Goal: Transaction & Acquisition: Register for event/course

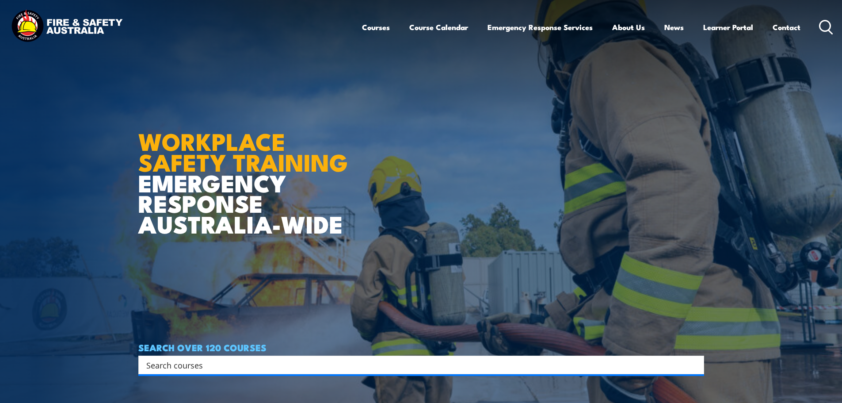
click at [210, 369] on input "Search input" at bounding box center [415, 364] width 538 height 13
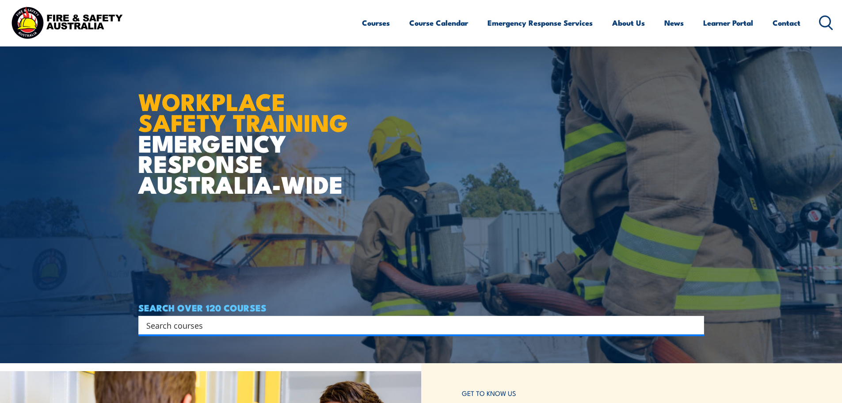
scroll to position [88, 0]
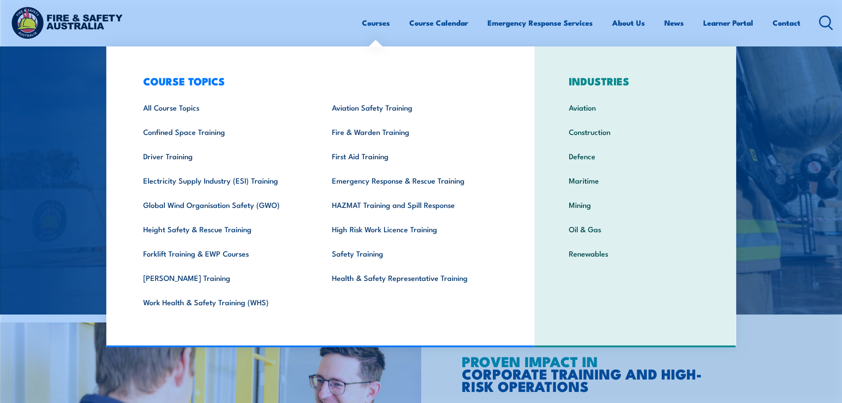
click at [248, 28] on div "Courses Course Calendar Emergency Response Services Services Overview Emergency…" at bounding box center [421, 23] width 824 height 38
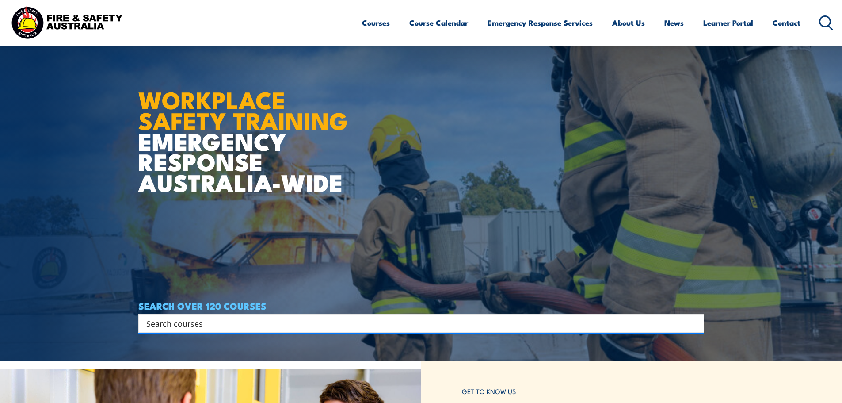
scroll to position [0, 0]
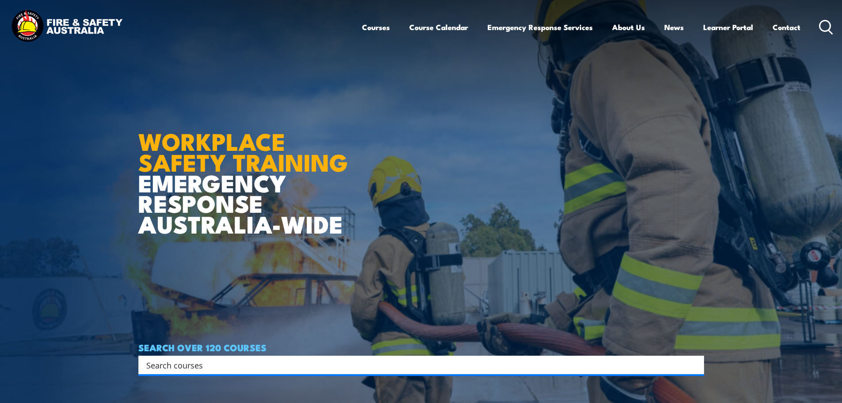
click at [53, 4] on header "Courses Course Calendar Emergency Response Services Services Overview Emergency…" at bounding box center [421, 27] width 842 height 54
click at [55, 18] on img at bounding box center [67, 27] width 116 height 38
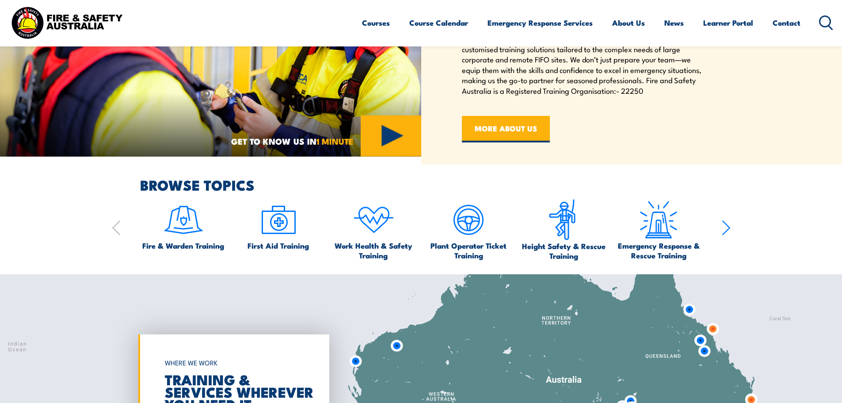
scroll to position [486, 0]
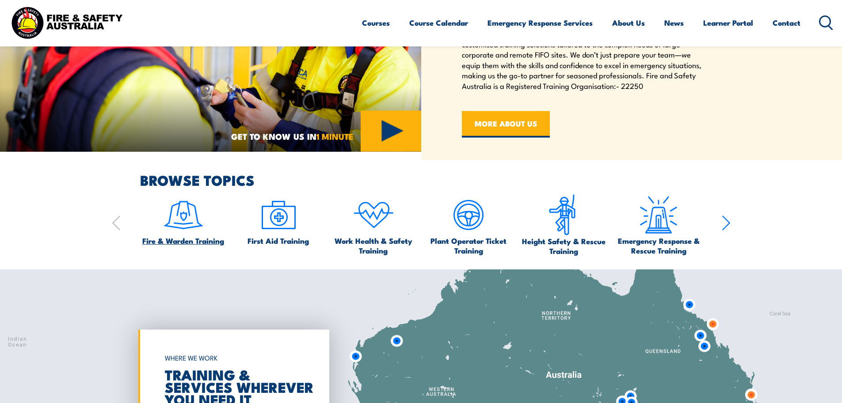
click at [188, 236] on span "Fire & Warden Training" at bounding box center [183, 241] width 82 height 10
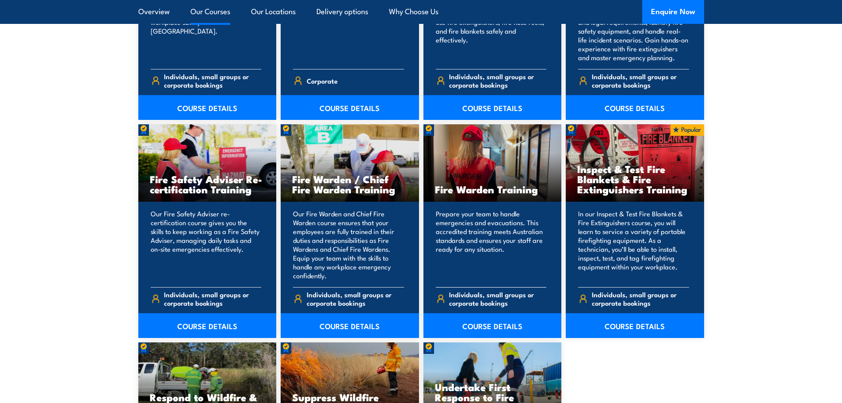
scroll to position [1105, 0]
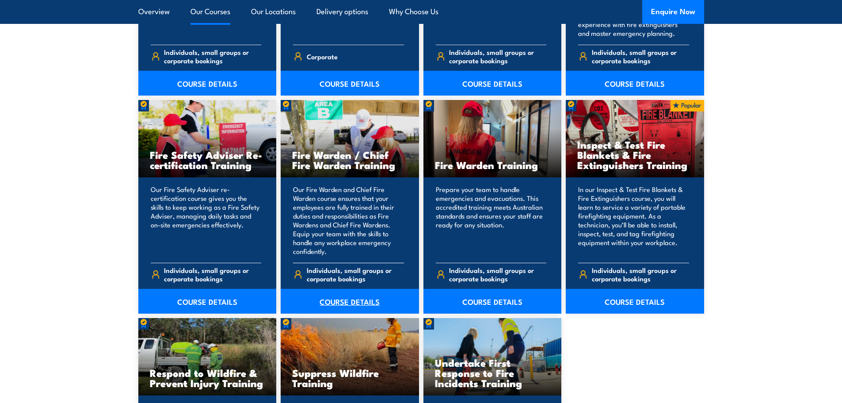
click at [343, 301] on link "COURSE DETAILS" at bounding box center [350, 301] width 138 height 25
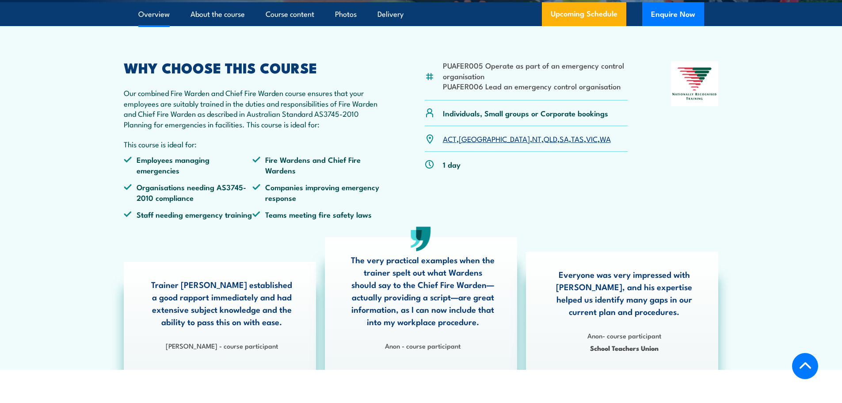
scroll to position [265, 0]
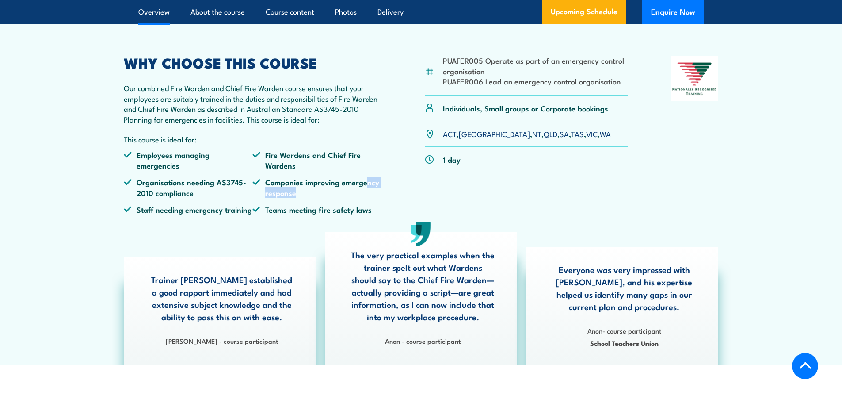
click at [368, 198] on li "Companies improving emergency response" at bounding box center [316, 187] width 129 height 21
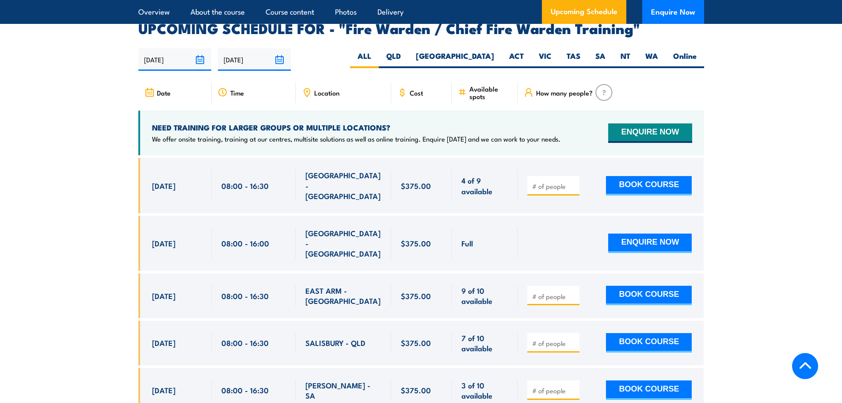
scroll to position [1546, 0]
click at [174, 55] on input "20/08/2025" at bounding box center [174, 59] width 73 height 23
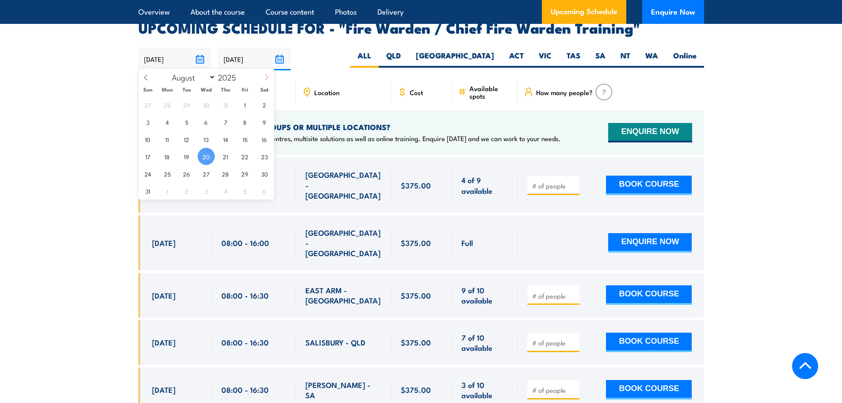
click at [264, 78] on icon at bounding box center [266, 77] width 6 height 6
select select "8"
click at [224, 105] on span "4" at bounding box center [225, 104] width 17 height 17
type input "[DATE]"
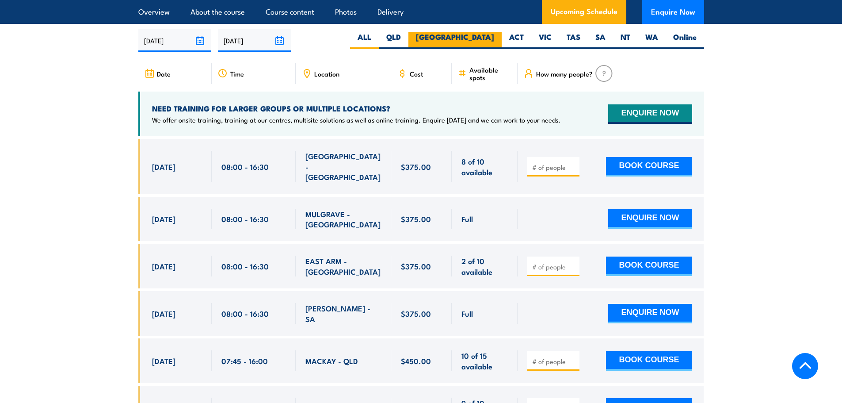
click at [475, 39] on label "[GEOGRAPHIC_DATA]" at bounding box center [454, 40] width 93 height 17
click at [494, 38] on input "[GEOGRAPHIC_DATA]" at bounding box center [497, 35] width 6 height 6
radio input "true"
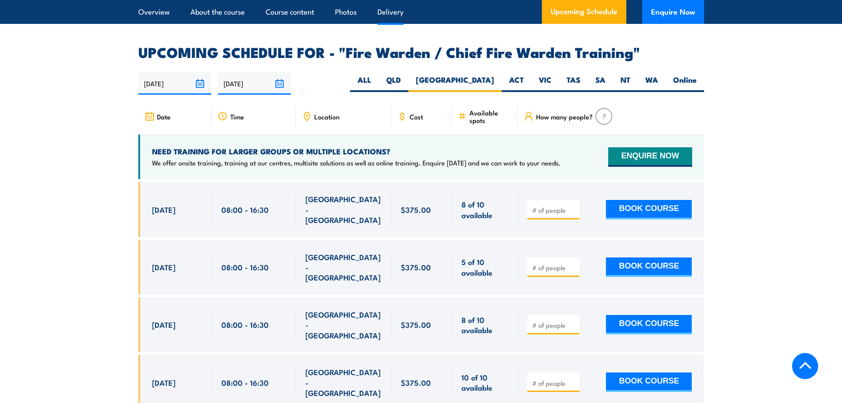
scroll to position [1565, 0]
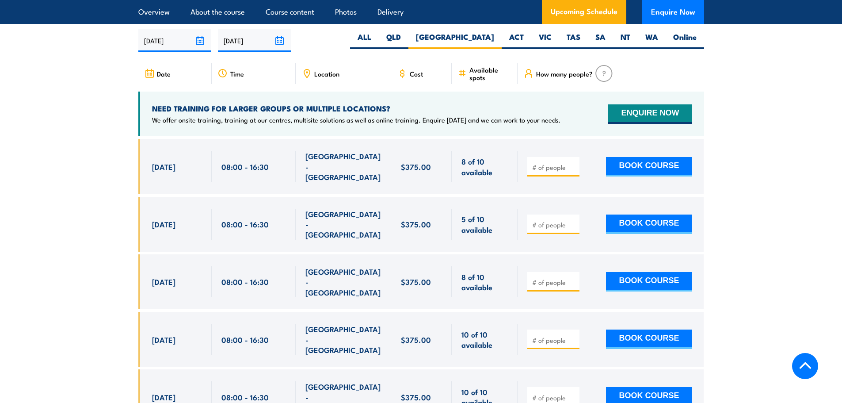
click at [548, 163] on input "number" at bounding box center [554, 167] width 44 height 9
type input "1"
click at [114, 168] on section "UPCOMING SCHEDULE FOR - "Fire Warden / Chief Fire Warden Training" 04/09/2025 1…" at bounding box center [421, 306] width 842 height 607
click at [642, 163] on button "BOOK COURSE" at bounding box center [649, 166] width 86 height 19
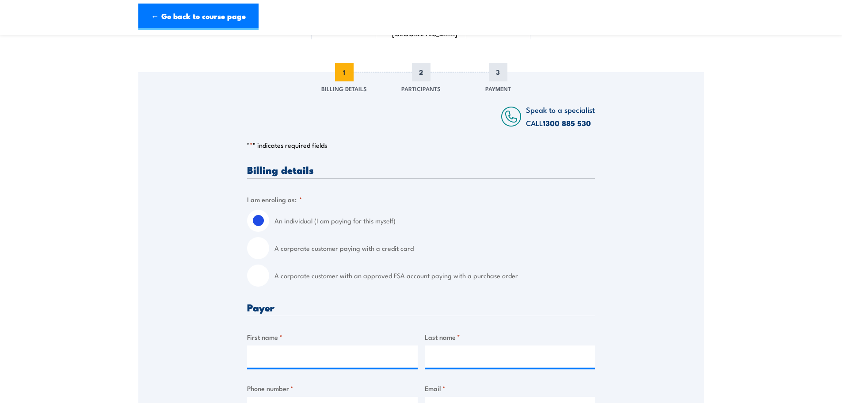
scroll to position [88, 0]
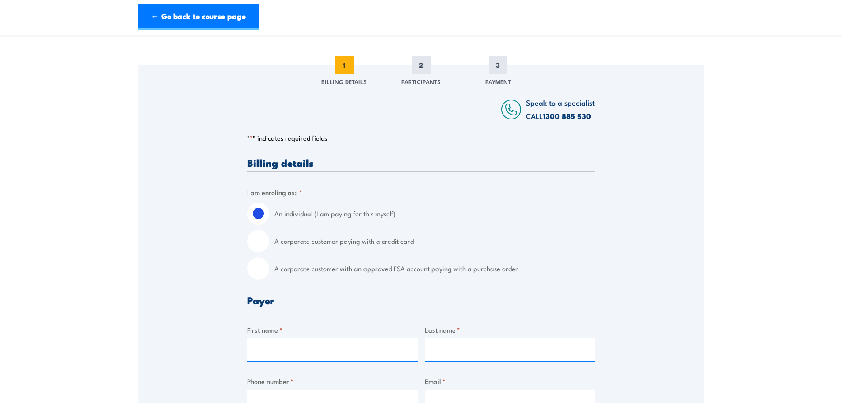
click at [325, 269] on label "A corporate customer with an approved FSA account paying with a purchase order" at bounding box center [434, 268] width 320 height 22
click at [269, 269] on input "A corporate customer with an approved FSA account paying with a purchase order" at bounding box center [258, 268] width 22 height 22
radio input "true"
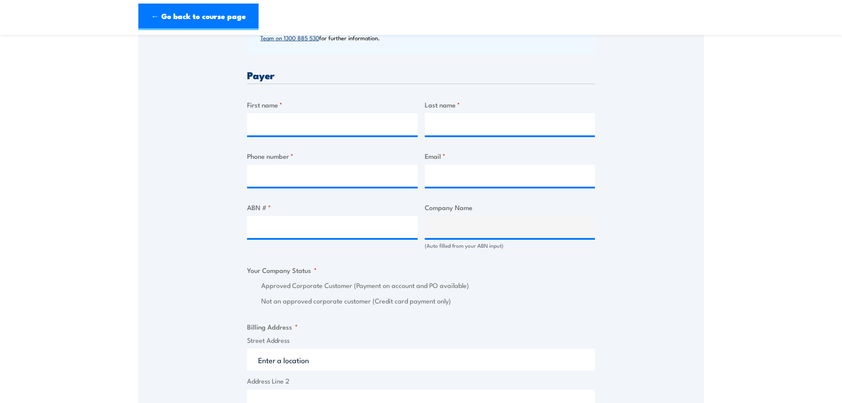
scroll to position [398, 0]
click at [339, 125] on input "First name *" at bounding box center [332, 124] width 171 height 22
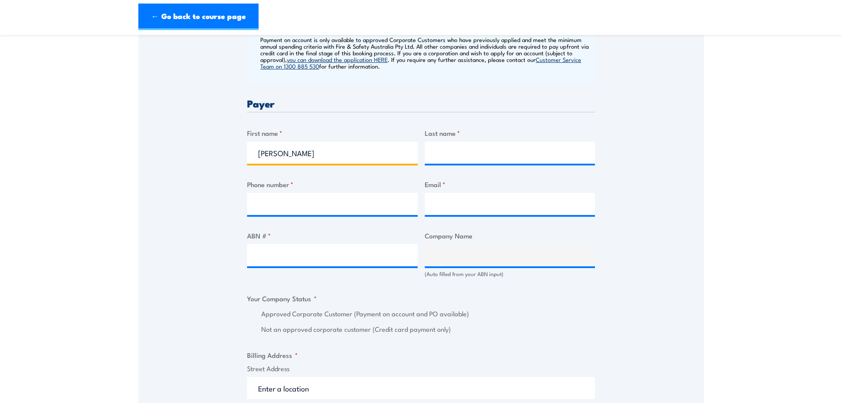
scroll to position [353, 0]
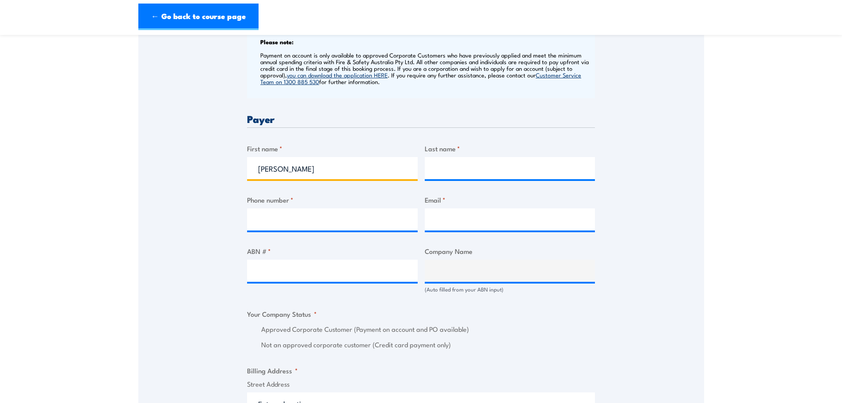
type input "[PERSON_NAME]"
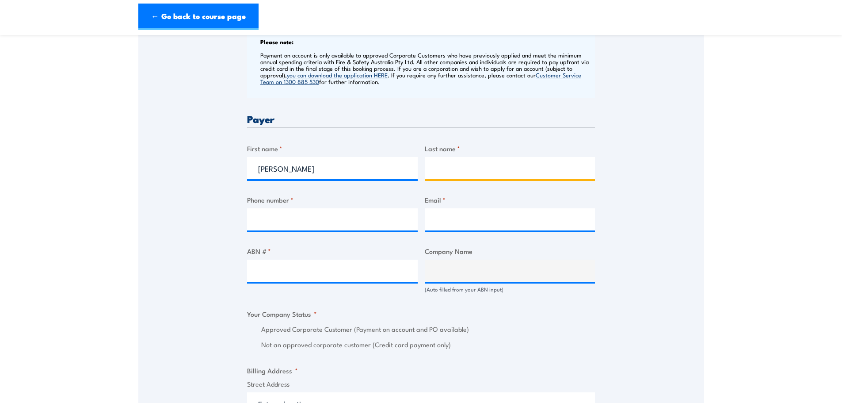
click at [479, 163] on input "Last name *" at bounding box center [510, 168] width 171 height 22
type input "Whowell"
click at [334, 210] on input "Phone number *" at bounding box center [332, 219] width 171 height 22
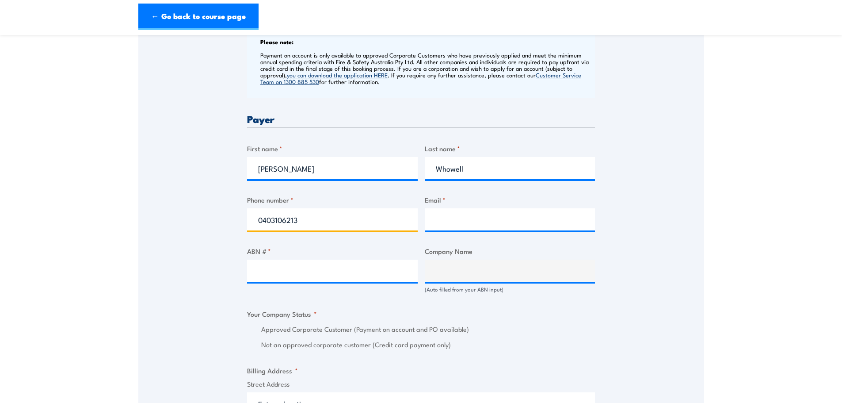
type input "0403106213"
click at [457, 224] on input "Email *" at bounding box center [510, 219] width 171 height 22
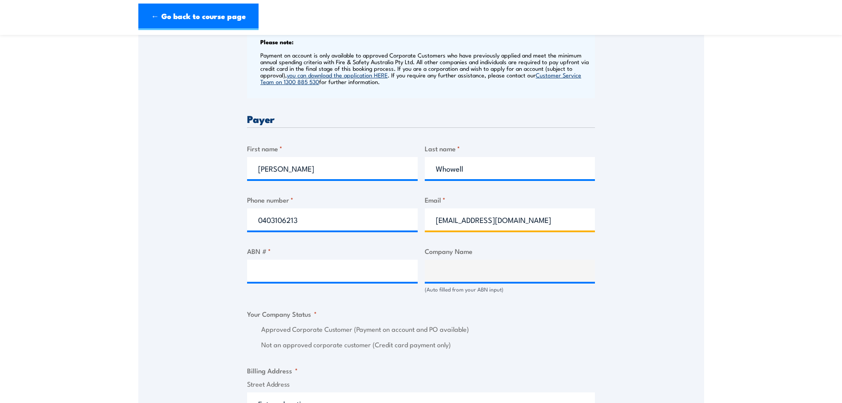
type input "businesssupport@cashconverters.com"
click at [371, 273] on input "ABN # *" at bounding box center [332, 270] width 171 height 22
paste input "43 127 343 293"
type input "43 127 343 293"
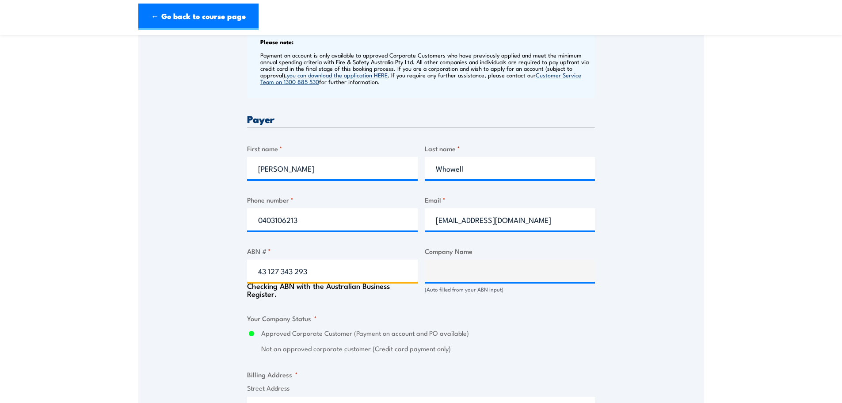
type input "CASH CONVERTERS(STORES) PTY LTD"
radio input "true"
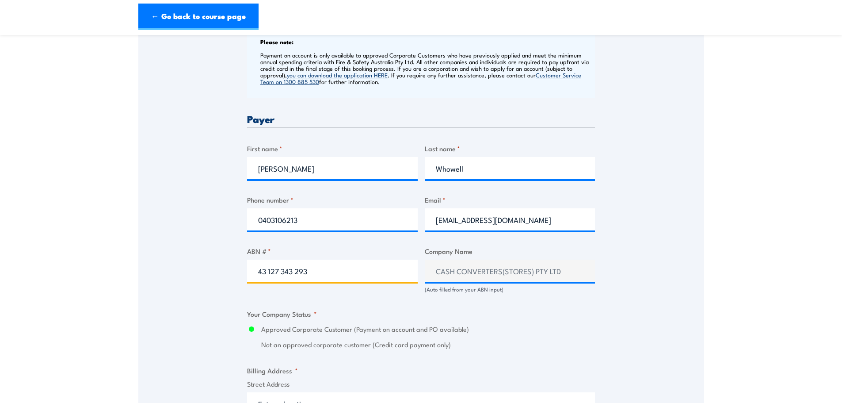
click at [257, 271] on input "43 127 343 293" at bounding box center [332, 270] width 171 height 22
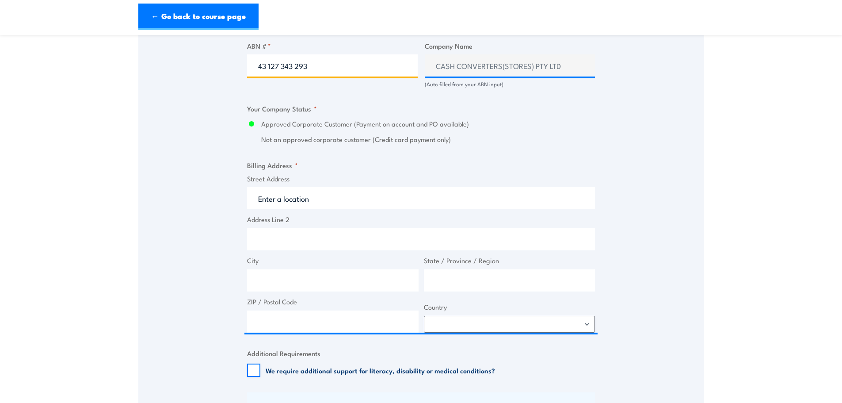
scroll to position [574, 0]
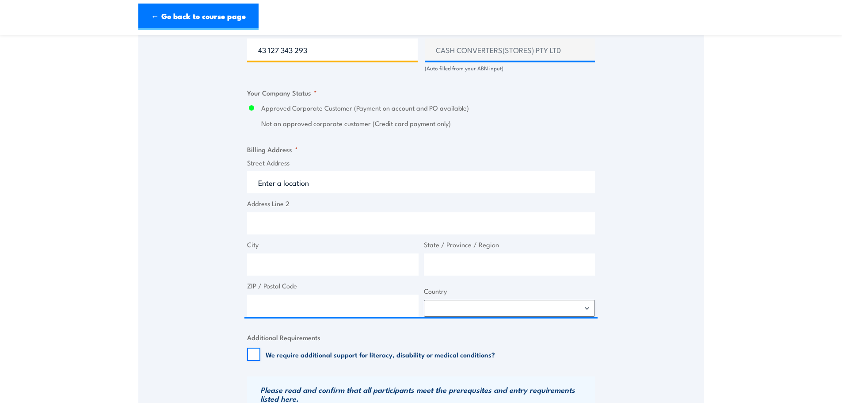
type input "43 127 343 293"
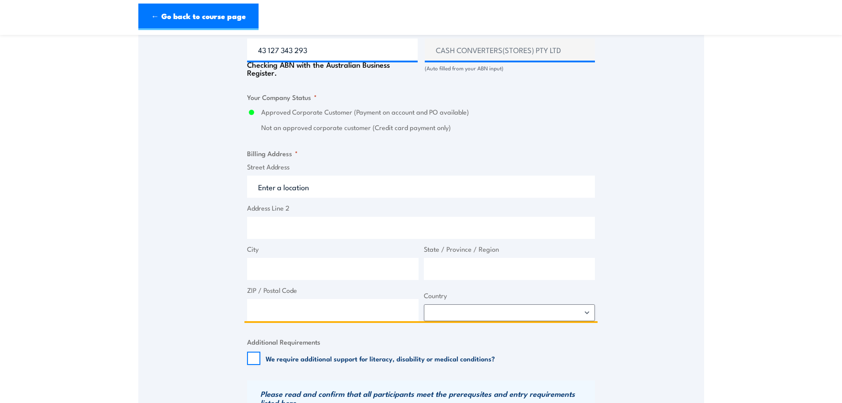
click at [303, 176] on input "Street Address" at bounding box center [421, 186] width 348 height 22
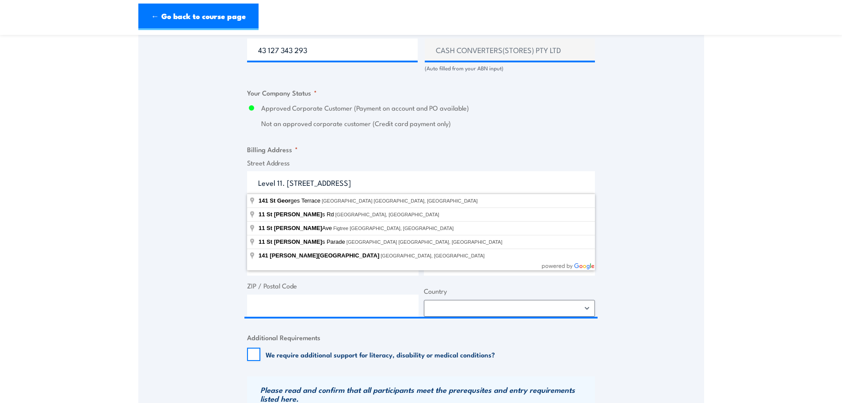
type input "141 St Georges Terrace, Perth WA, Australia"
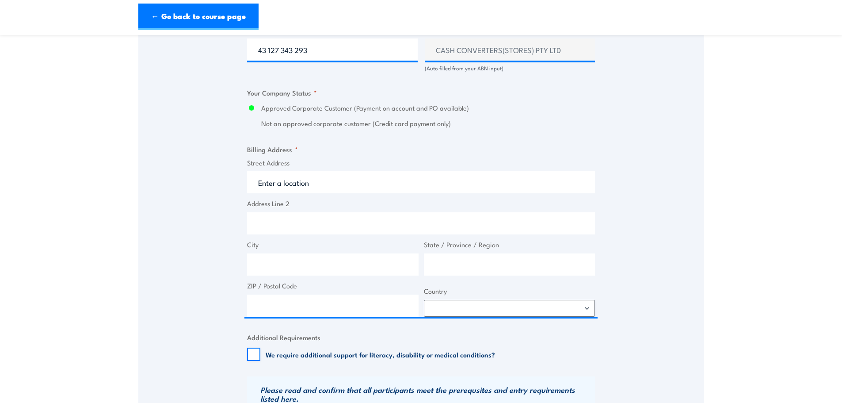
type input "141 St Georges Terrace"
type input "Perth"
type input "Western Australia"
type input "6000"
select select "Australia"
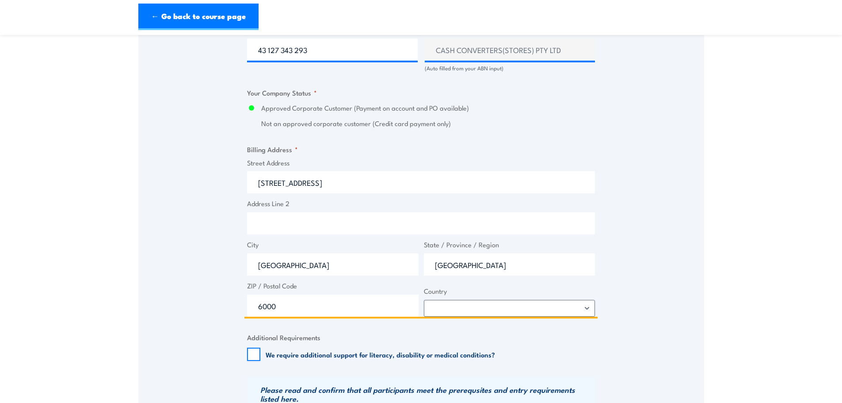
click at [258, 182] on input "141 St Georges Terrace" at bounding box center [421, 182] width 348 height 22
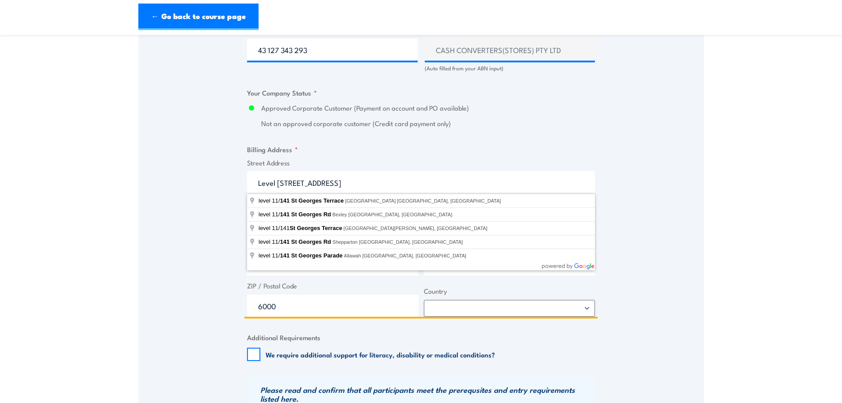
type input "Level 11, 141 St Georges Terrace"
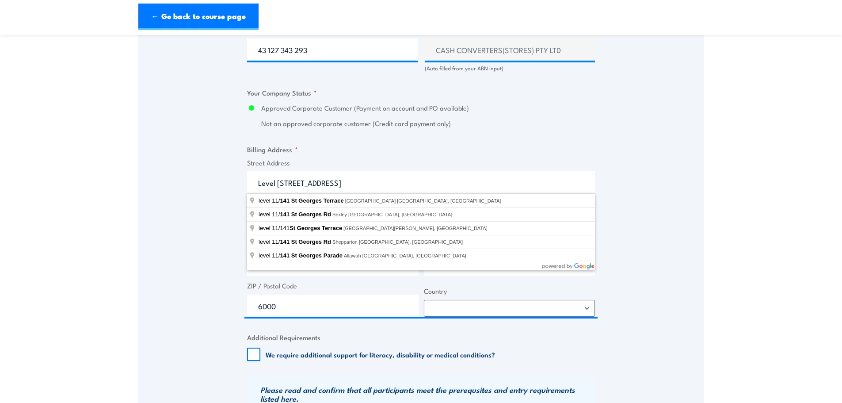
click at [188, 191] on div "Speak to a specialist CALL 1300 885 530 CALL 1300 885 530 " * " indicates requi…" at bounding box center [421, 86] width 566 height 1015
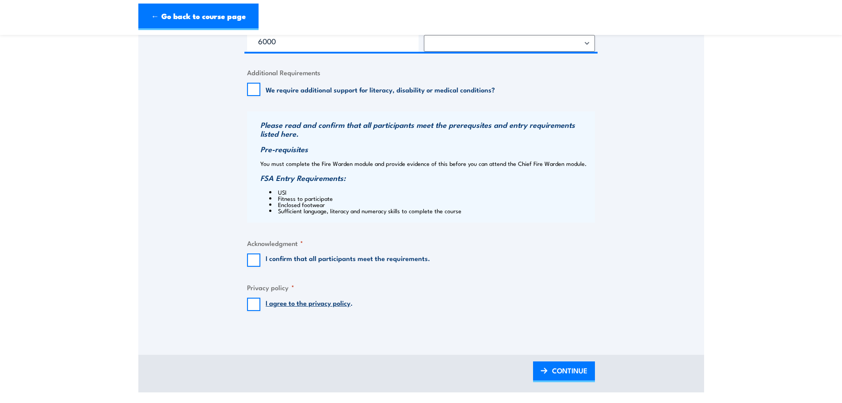
scroll to position [840, 0]
click at [253, 261] on input "I confirm that all participants meet the requirements." at bounding box center [253, 259] width 13 height 13
checkbox input "true"
click at [248, 305] on input "I agree to the privacy policy ." at bounding box center [253, 303] width 13 height 13
checkbox input "true"
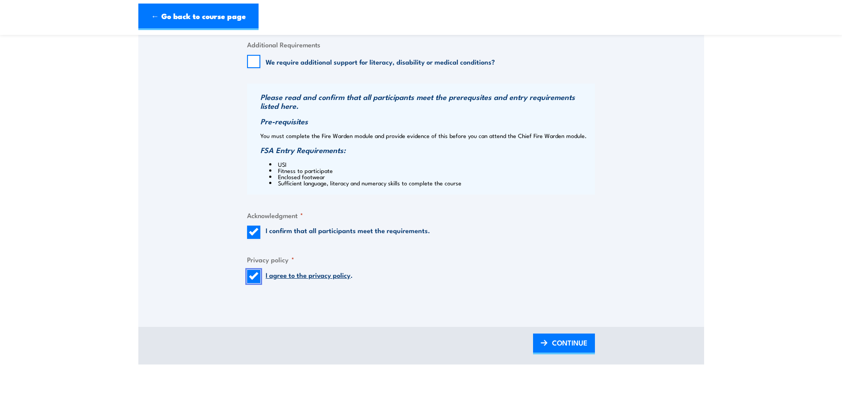
scroll to position [928, 0]
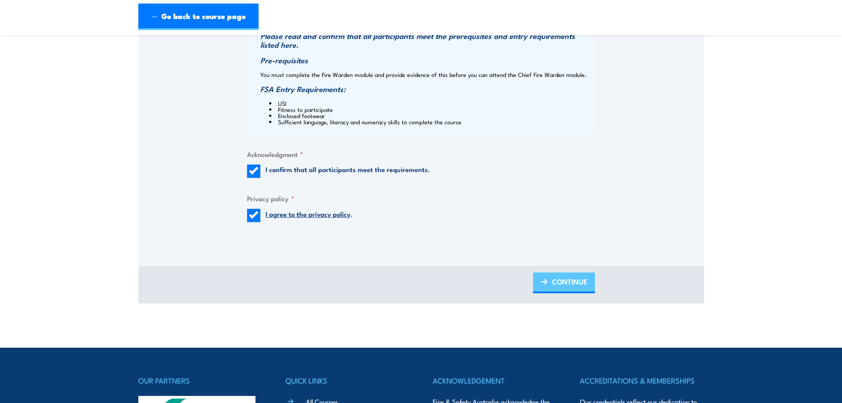
click at [550, 283] on link "CONTINUE" at bounding box center [564, 282] width 62 height 21
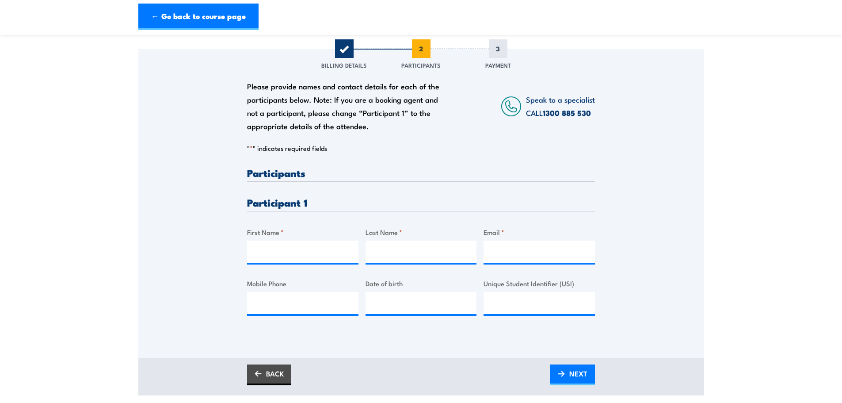
scroll to position [133, 0]
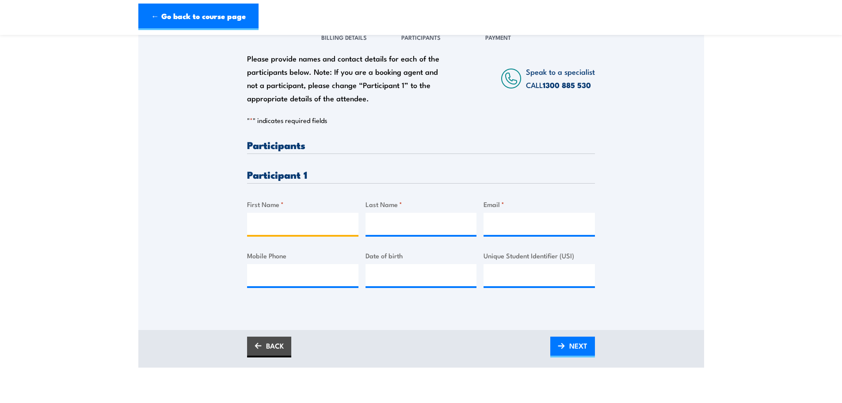
click at [276, 224] on input "First Name *" at bounding box center [302, 224] width 111 height 22
type input "Samuel"
click at [379, 232] on input "Last Name *" at bounding box center [420, 224] width 111 height 22
type input "Brawley"
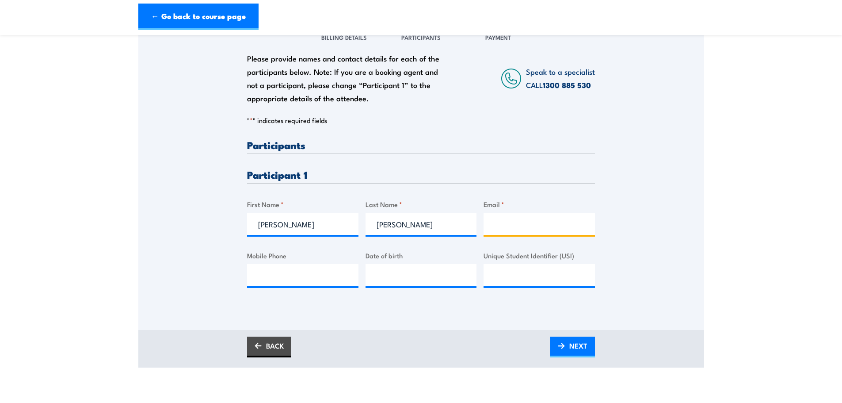
click at [508, 222] on input "Email *" at bounding box center [538, 224] width 111 height 22
click at [521, 225] on input "Email *" at bounding box center [538, 224] width 111 height 22
paste input "samuel.brawley@cashconverters.com.au"
type input "samuel.brawley@cashconverters.com.au"
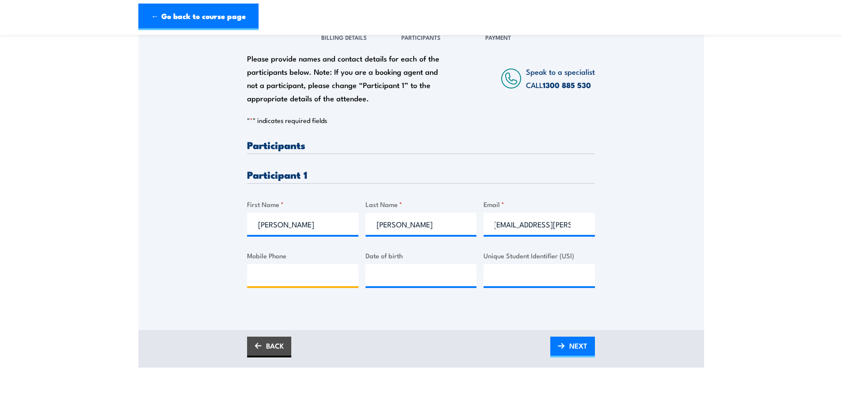
click at [310, 270] on input "Mobile Phone" at bounding box center [302, 275] width 111 height 22
click at [279, 271] on input "Mobile Phone" at bounding box center [302, 275] width 111 height 22
paste input "0402728469"
type input "0402728469"
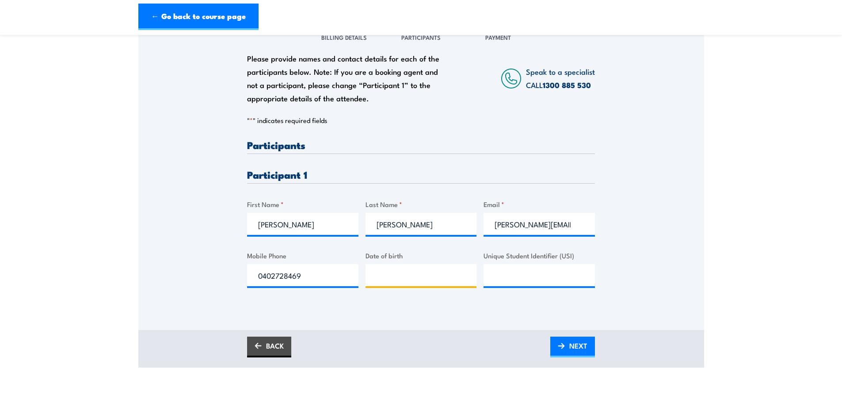
type input "__/__/____"
click at [385, 278] on input "__/__/____" at bounding box center [420, 275] width 111 height 22
click at [369, 319] on div "Please provide names and contact details for each of the participants below. No…" at bounding box center [421, 175] width 566 height 309
click at [404, 281] on input "__/__/____" at bounding box center [420, 275] width 111 height 22
click at [381, 273] on input "__/__/____" at bounding box center [420, 275] width 111 height 22
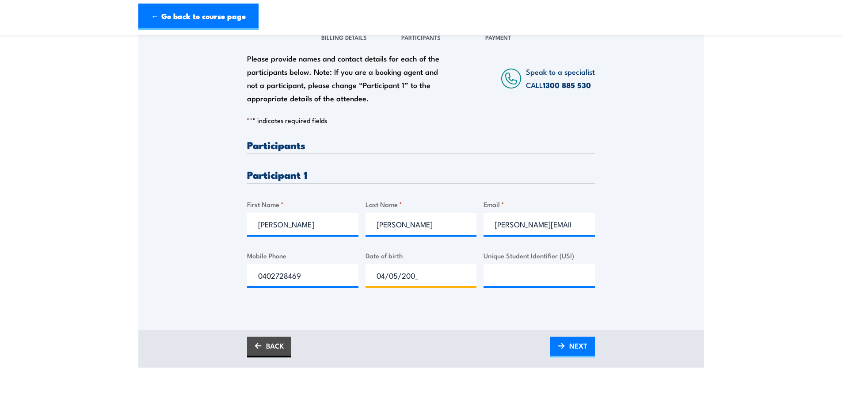
type input "04/05/2004"
click at [562, 340] on link "NEXT" at bounding box center [572, 346] width 45 height 21
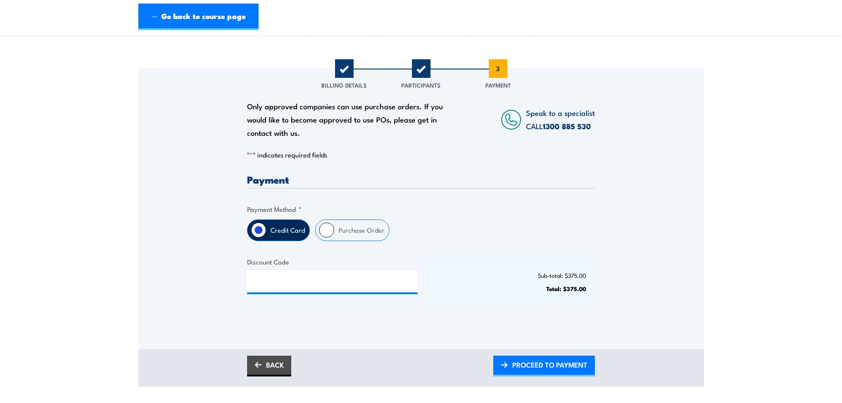
scroll to position [88, 0]
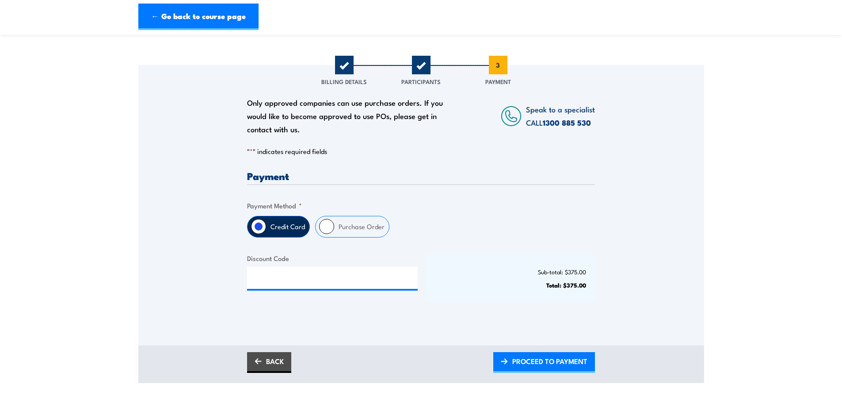
click at [354, 226] on label "Purchase Order" at bounding box center [361, 226] width 55 height 21
click at [334, 226] on input "Purchase Order" at bounding box center [326, 226] width 15 height 15
radio input "true"
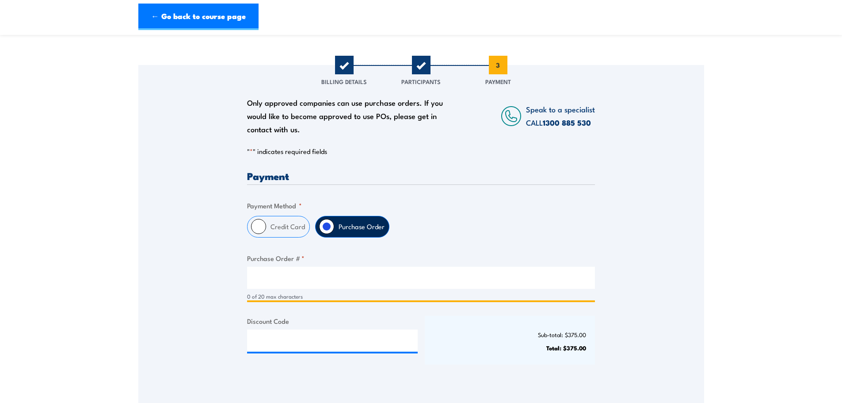
click at [338, 284] on input "Purchase Order # *" at bounding box center [421, 277] width 348 height 22
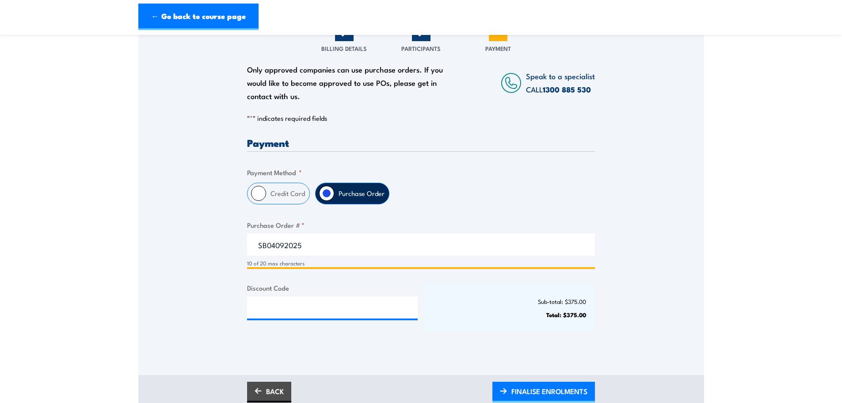
scroll to position [177, 0]
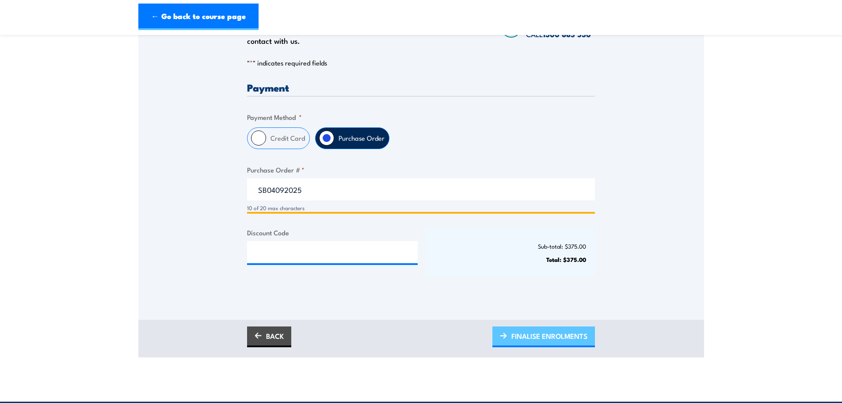
type input "SB04092025"
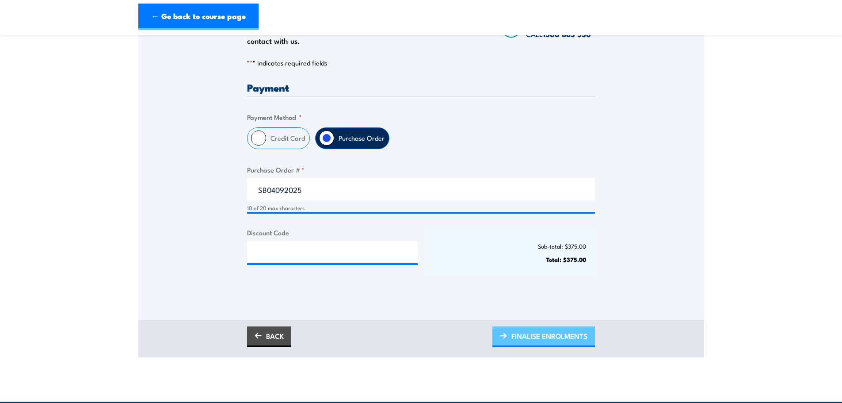
click at [525, 339] on span "FINALISE ENROLMENTS" at bounding box center [549, 335] width 76 height 23
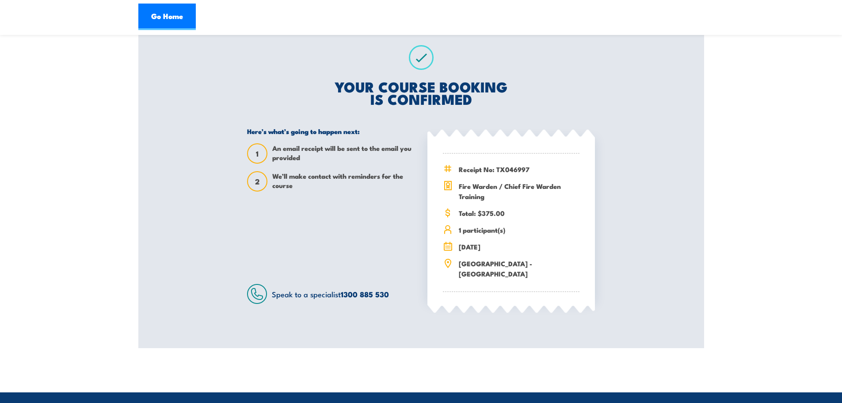
scroll to position [133, 0]
